Goal: Information Seeking & Learning: Learn about a topic

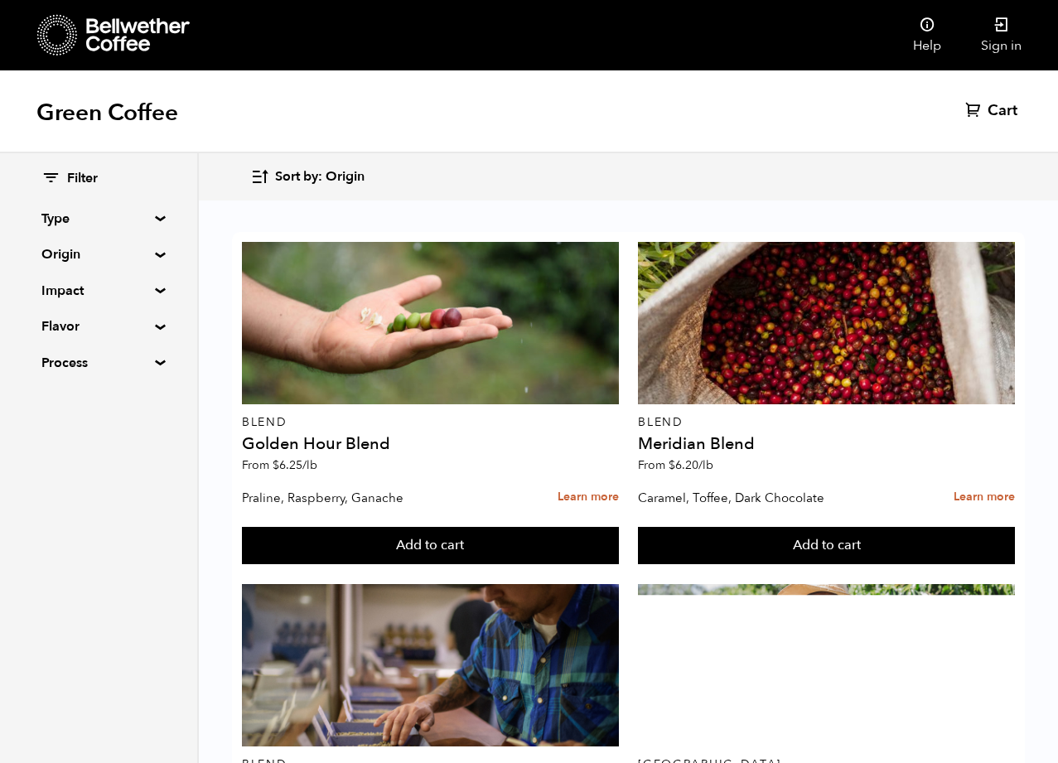
scroll to position [2178, 0]
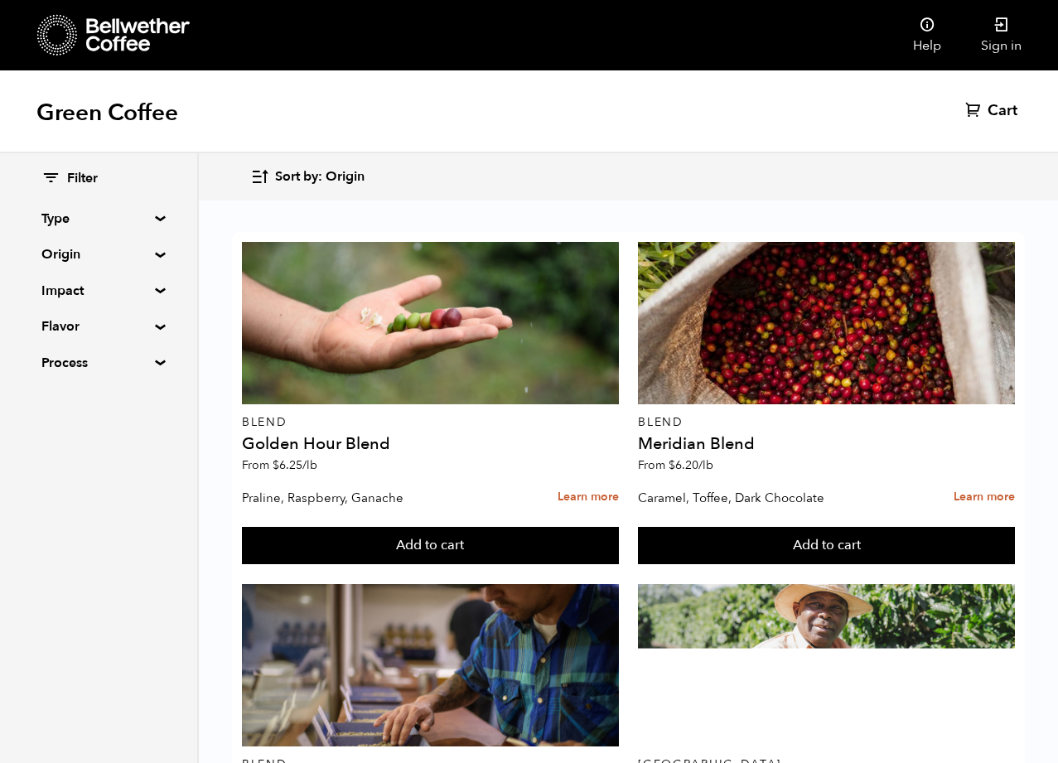
click at [153, 215] on summary "Type" at bounding box center [98, 219] width 114 height 20
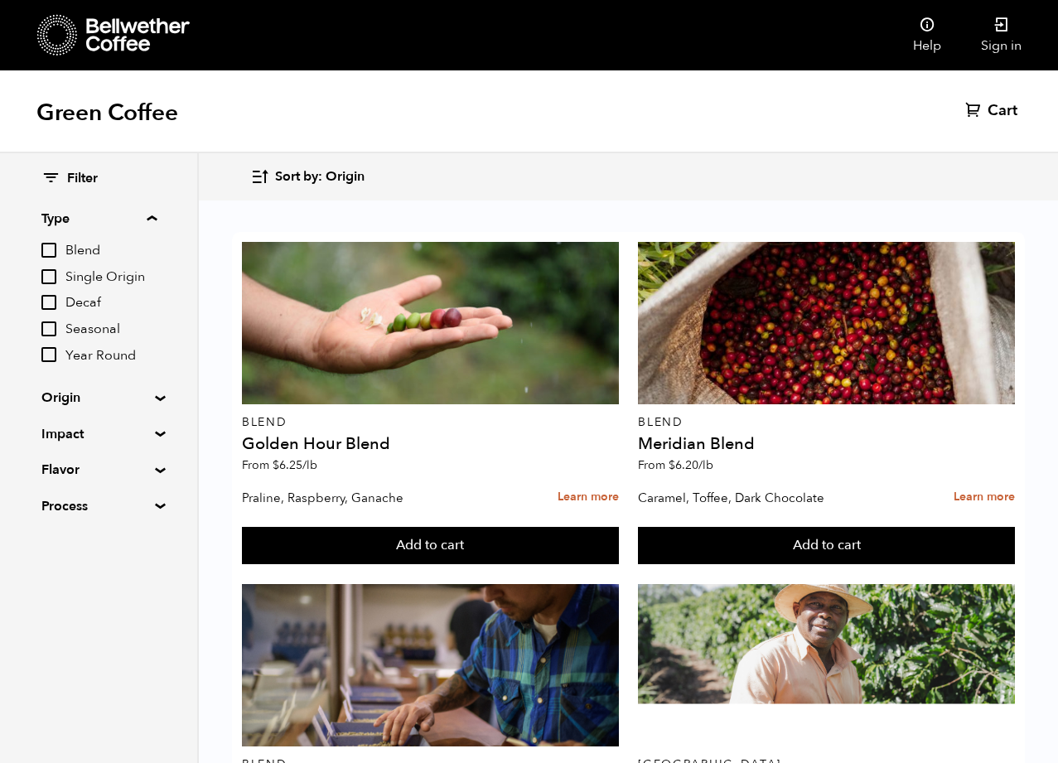
click at [153, 215] on summary "Type" at bounding box center [98, 219] width 115 height 20
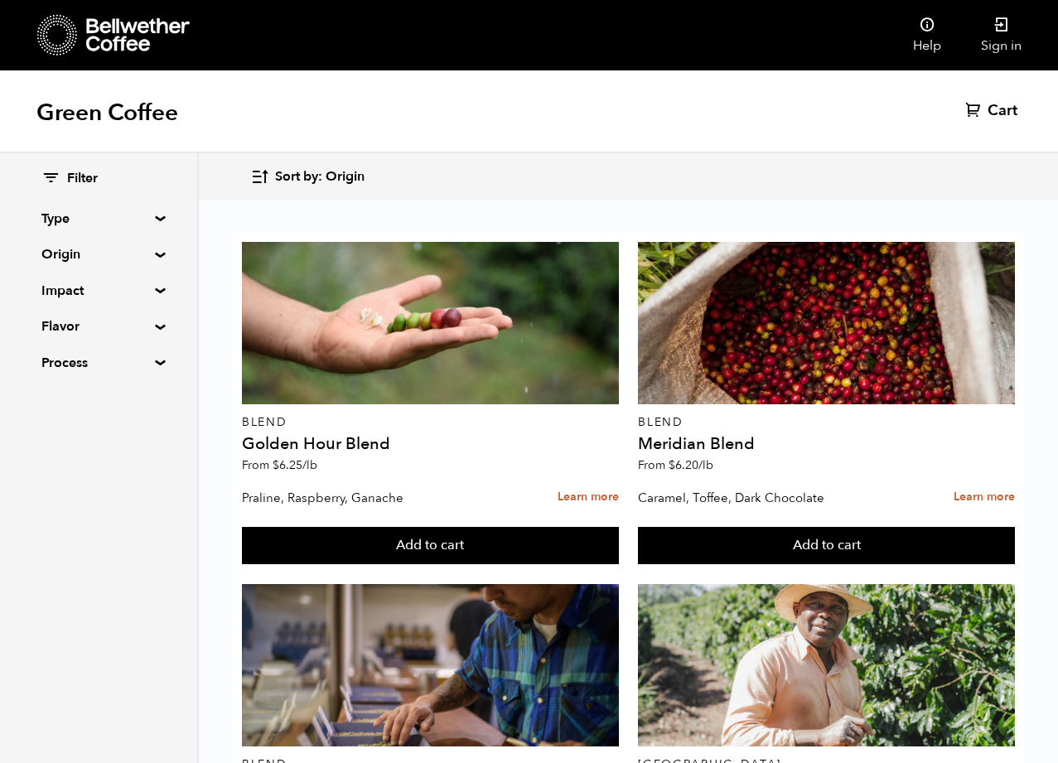
click at [156, 256] on summary "Origin" at bounding box center [98, 254] width 114 height 20
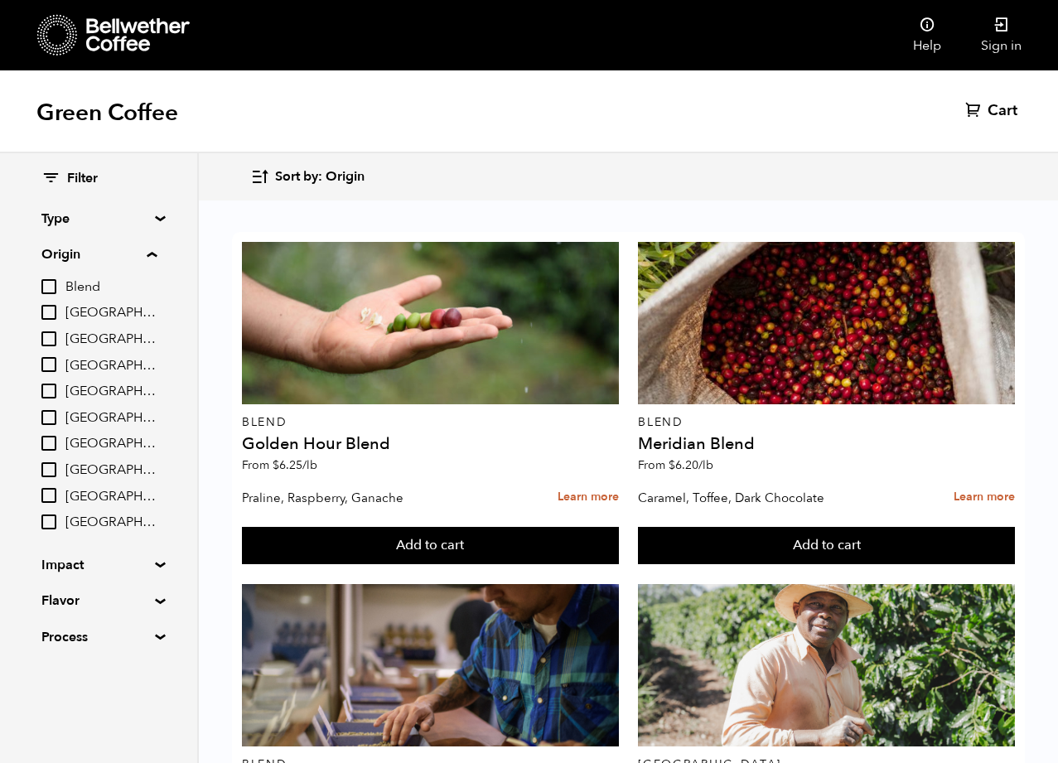
click at [157, 256] on summary "Origin" at bounding box center [98, 254] width 115 height 20
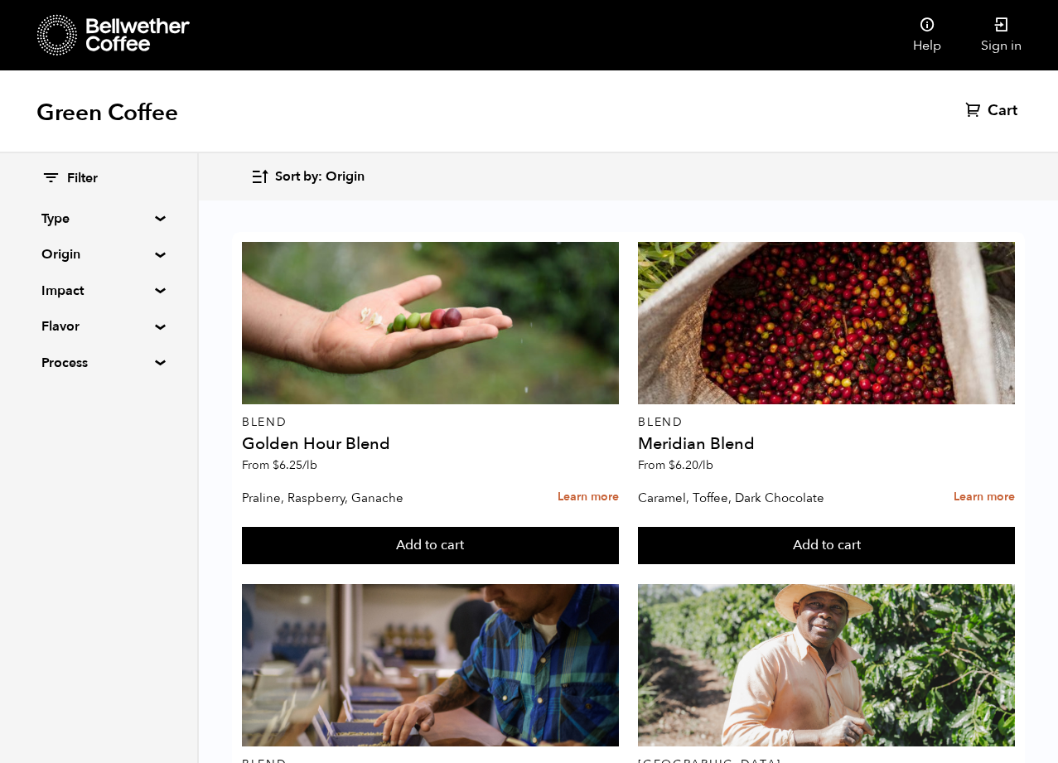
click at [156, 288] on summary "Impact" at bounding box center [98, 291] width 114 height 20
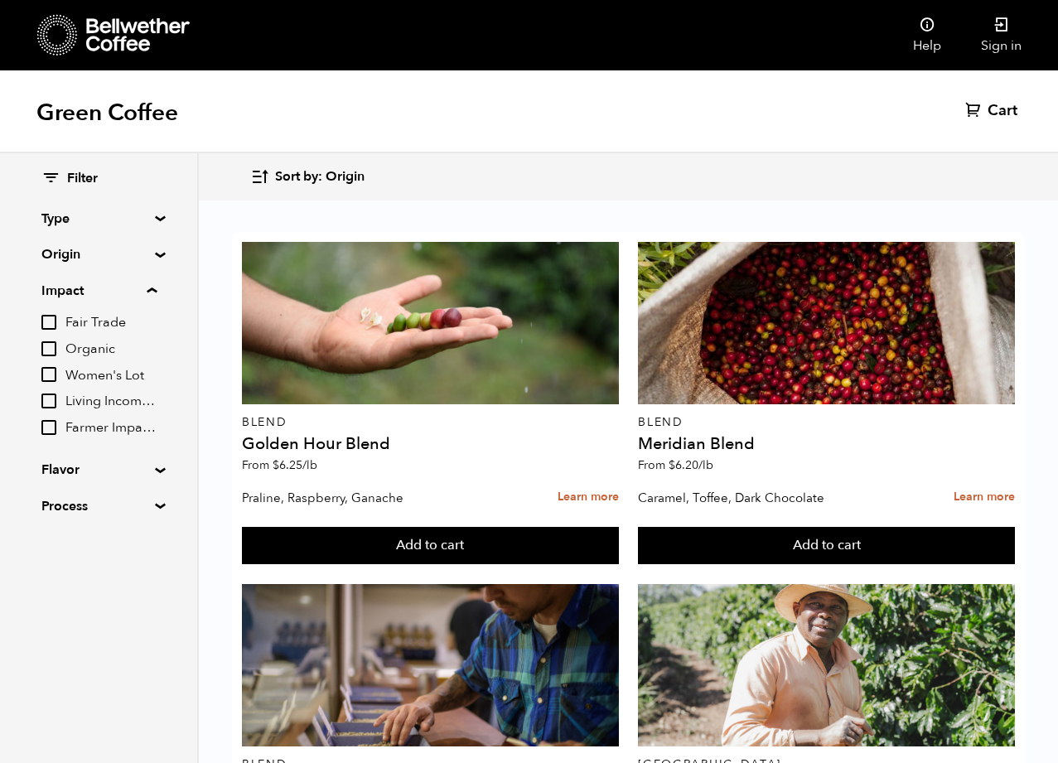
click at [110, 321] on span "Fair Trade" at bounding box center [110, 323] width 91 height 18
click at [0, 0] on input "Fair Trade" at bounding box center [0, 0] width 0 height 0
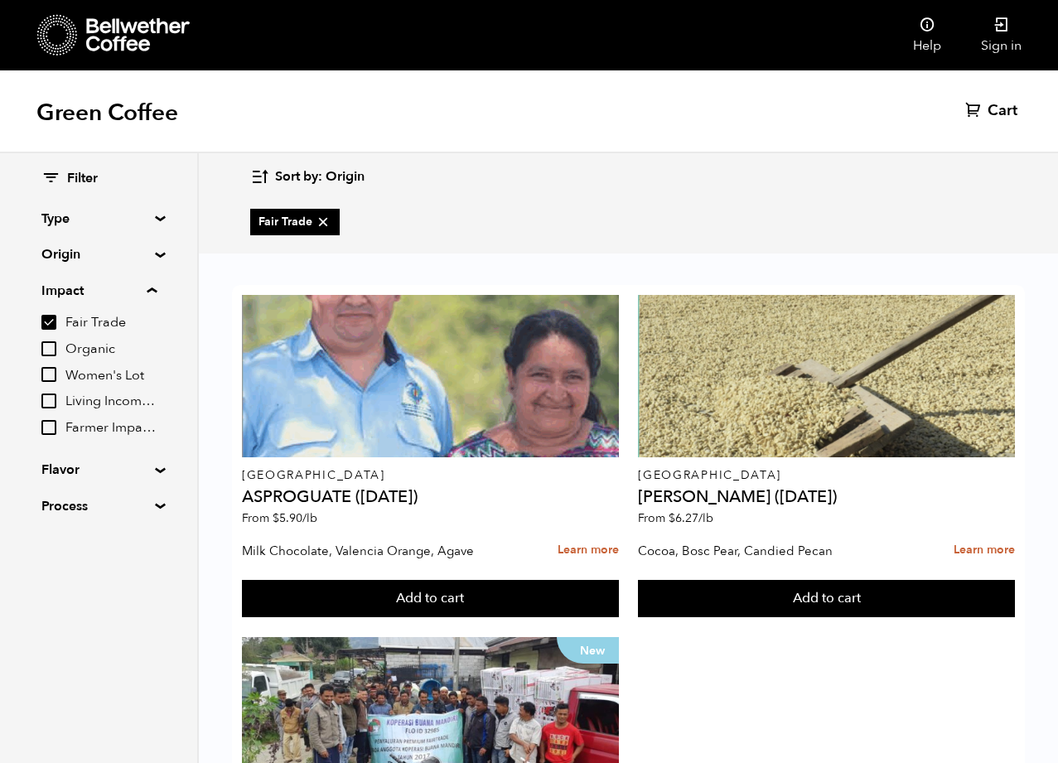
scroll to position [0, 0]
click at [54, 322] on input "Fair Trade" at bounding box center [48, 322] width 15 height 15
checkbox input "false"
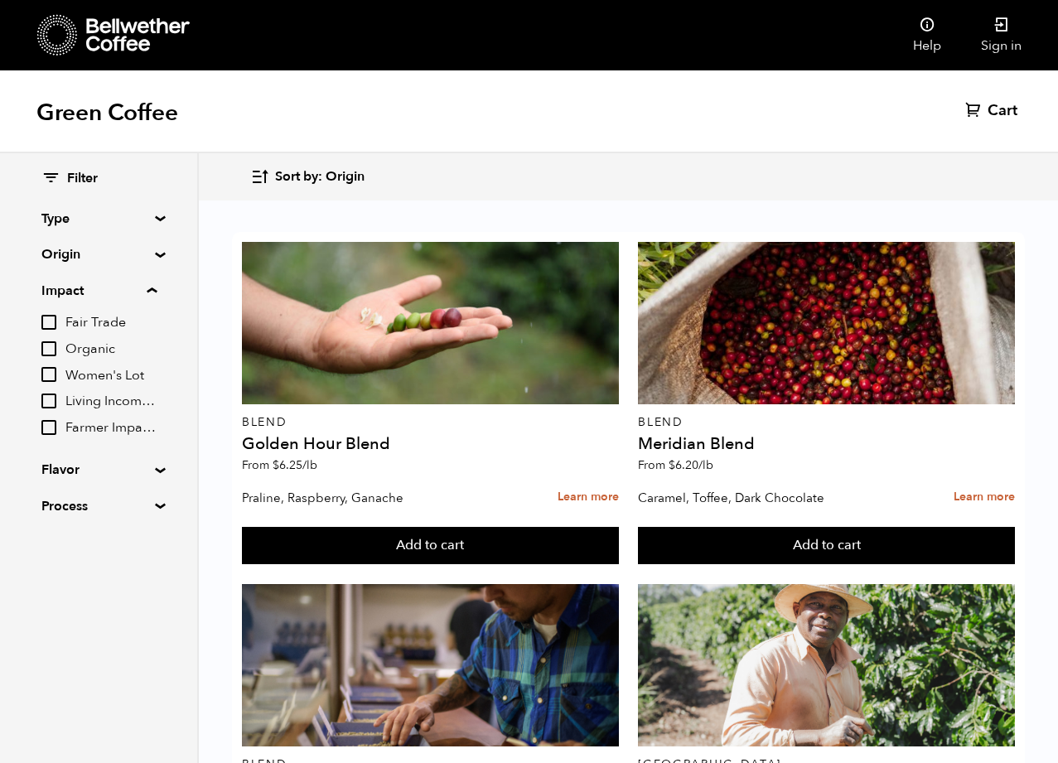
scroll to position [276, 0]
click at [152, 469] on summary "Flavor" at bounding box center [98, 470] width 114 height 20
click at [149, 253] on summary "Origin" at bounding box center [98, 254] width 114 height 20
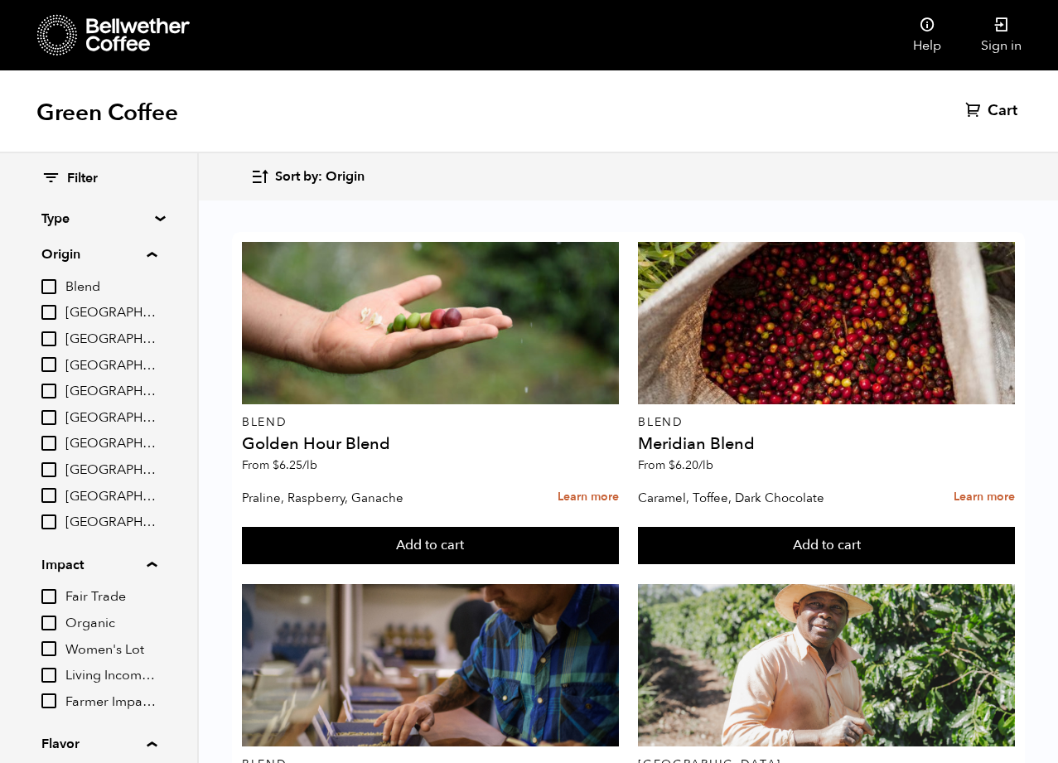
click at [149, 253] on summary "Origin" at bounding box center [98, 254] width 115 height 20
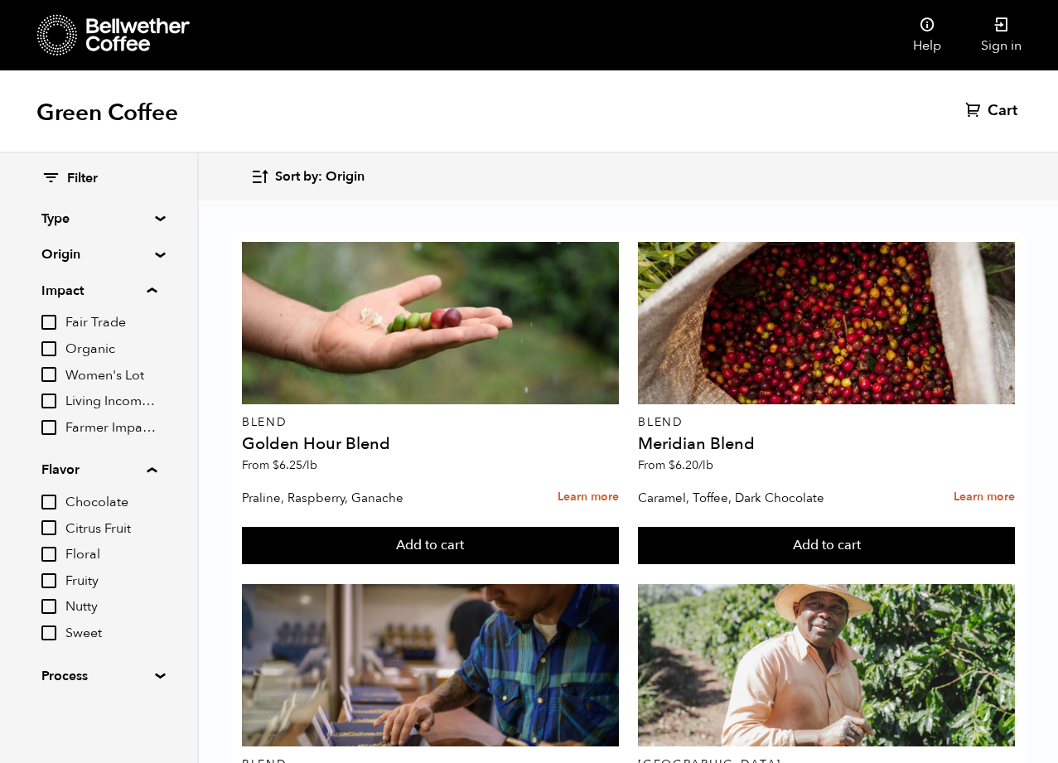
click at [152, 220] on summary "Type" at bounding box center [98, 219] width 114 height 20
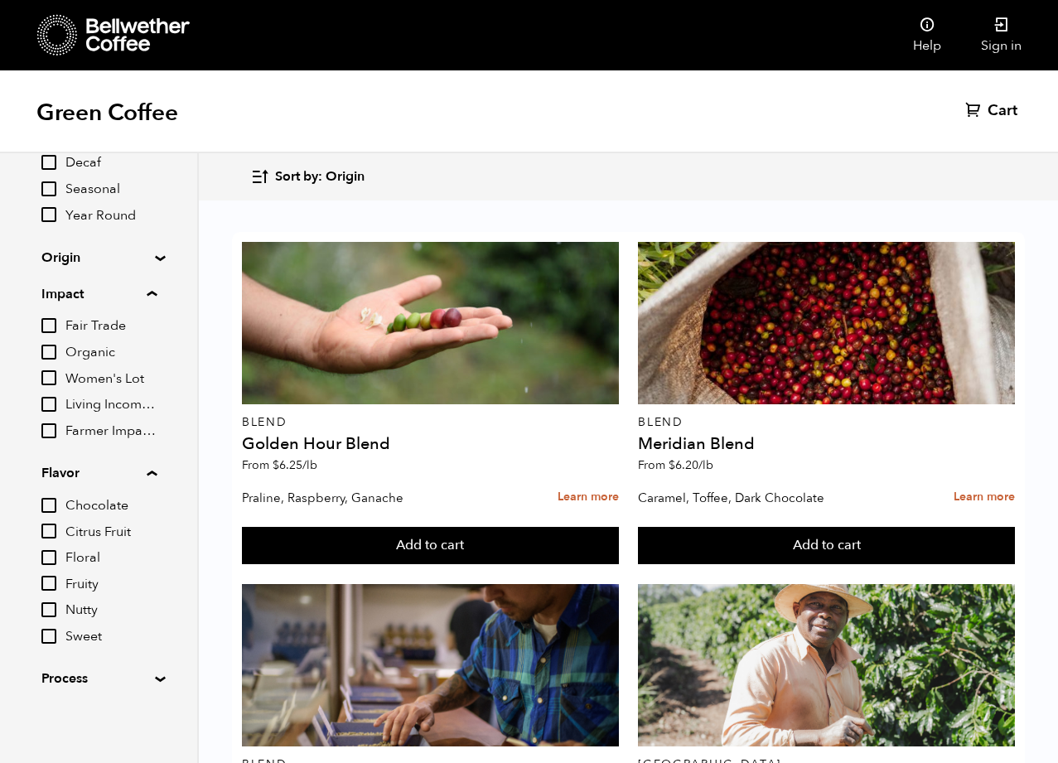
scroll to position [1105, 0]
click at [156, 676] on summary "Process" at bounding box center [98, 679] width 114 height 20
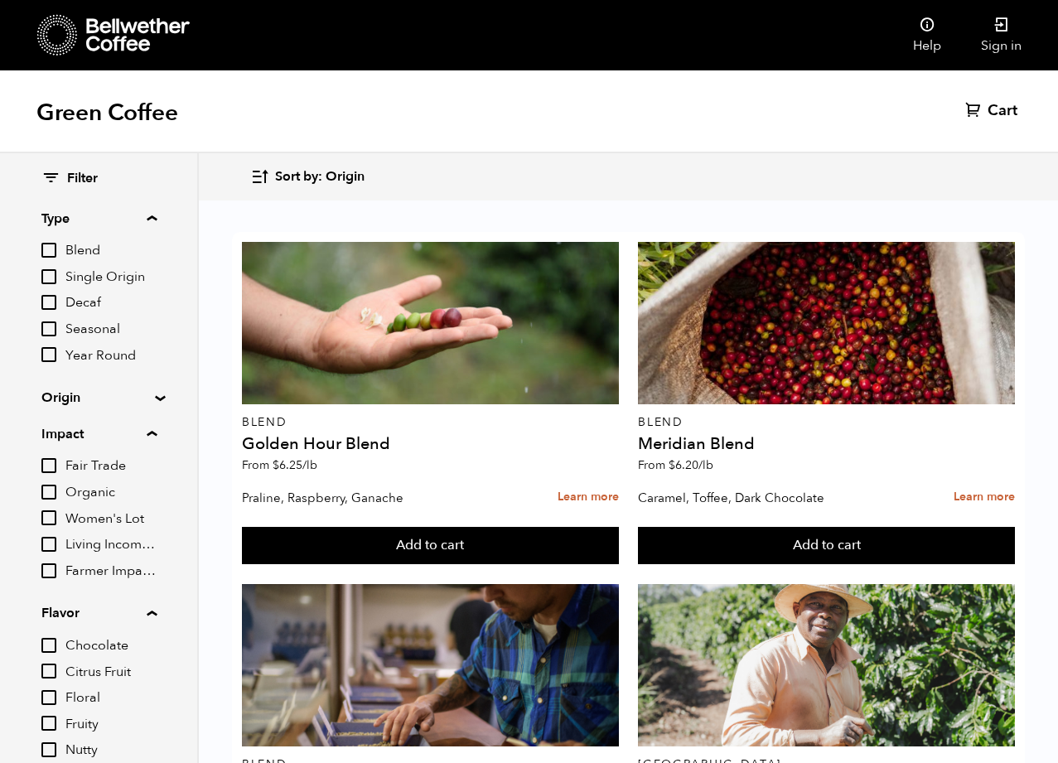
scroll to position [829, 0]
click at [150, 394] on div "Filter Type Blend Single Origin Decaf Seasonal Year Round Origin Blend [GEOGRAP…" at bounding box center [98, 544] width 197 height 783
click at [152, 395] on summary "Origin" at bounding box center [98, 398] width 114 height 20
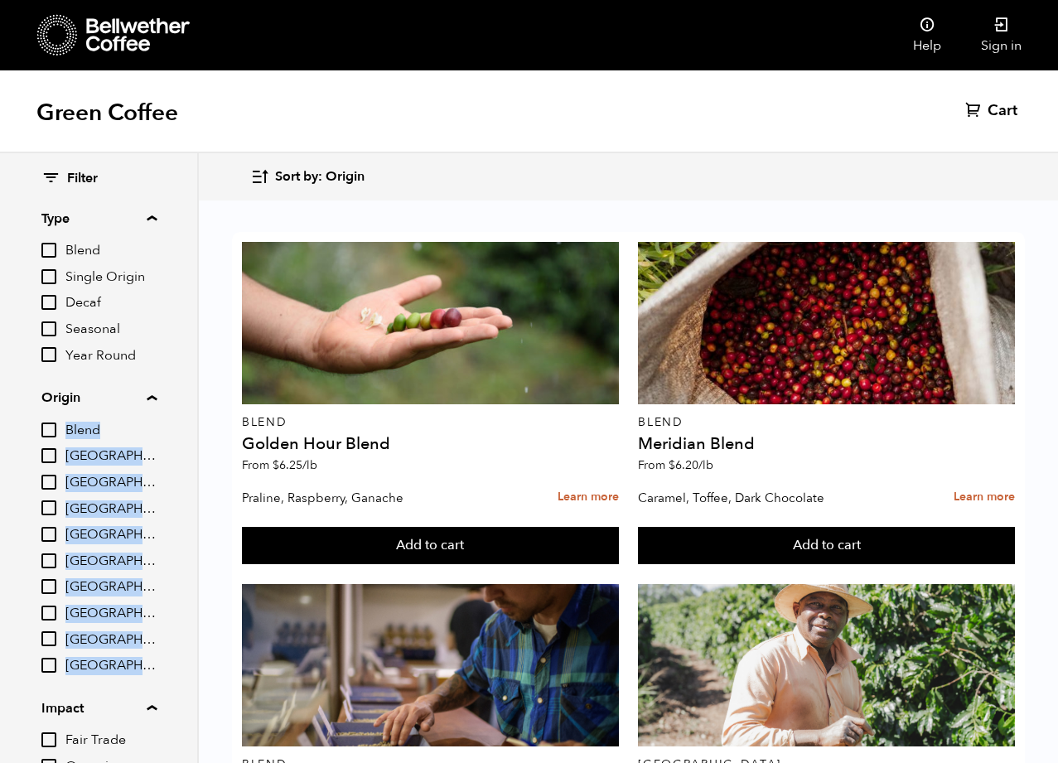
click at [137, 389] on summary "Origin" at bounding box center [98, 398] width 115 height 20
